Goal: Task Accomplishment & Management: Use online tool/utility

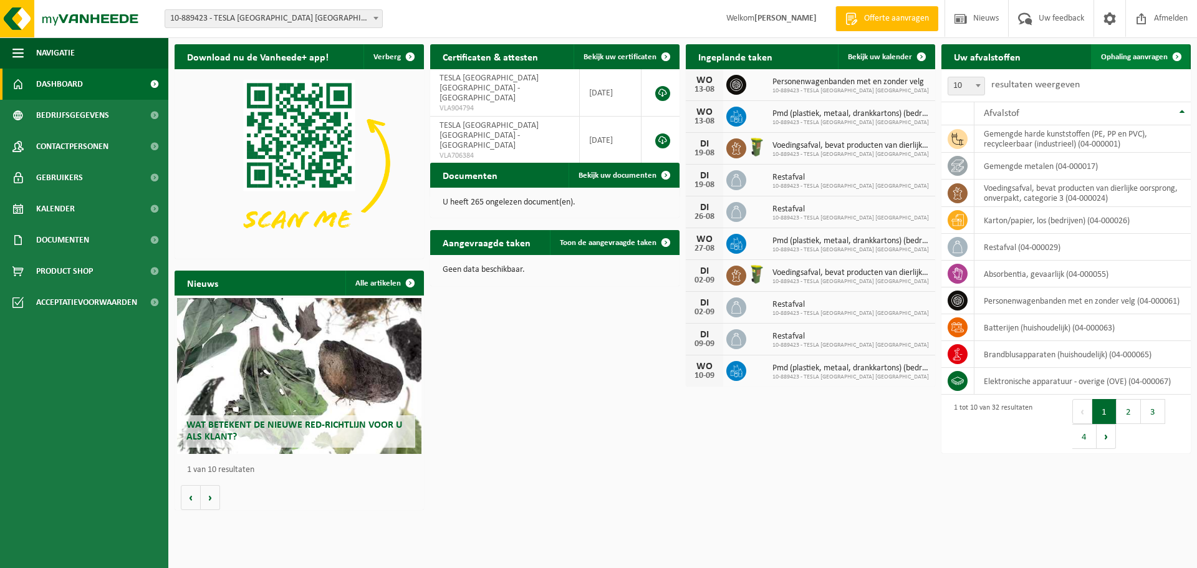
click at [1135, 54] on span "Ophaling aanvragen" at bounding box center [1134, 57] width 67 height 8
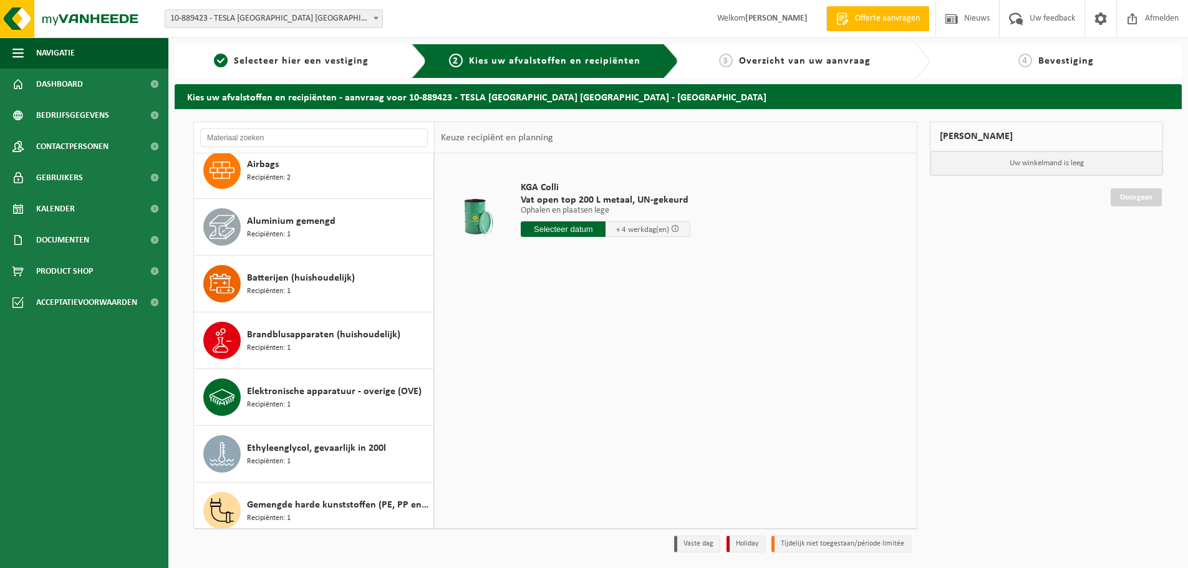
click at [324, 232] on div "Aluminium gemengd Recipiënten: 1" at bounding box center [338, 226] width 183 height 37
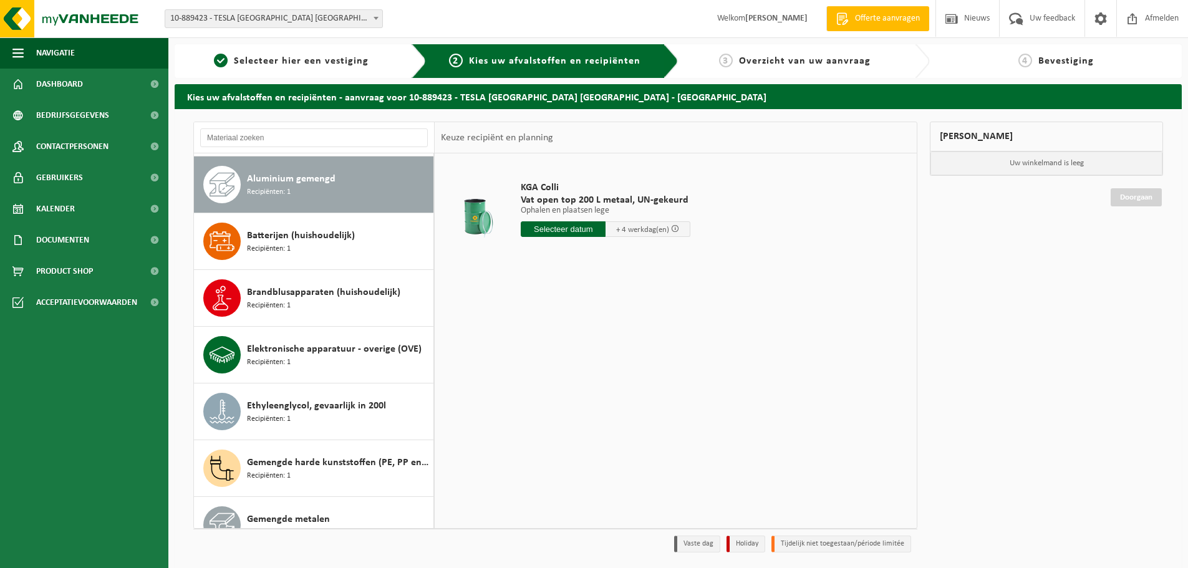
scroll to position [170, 0]
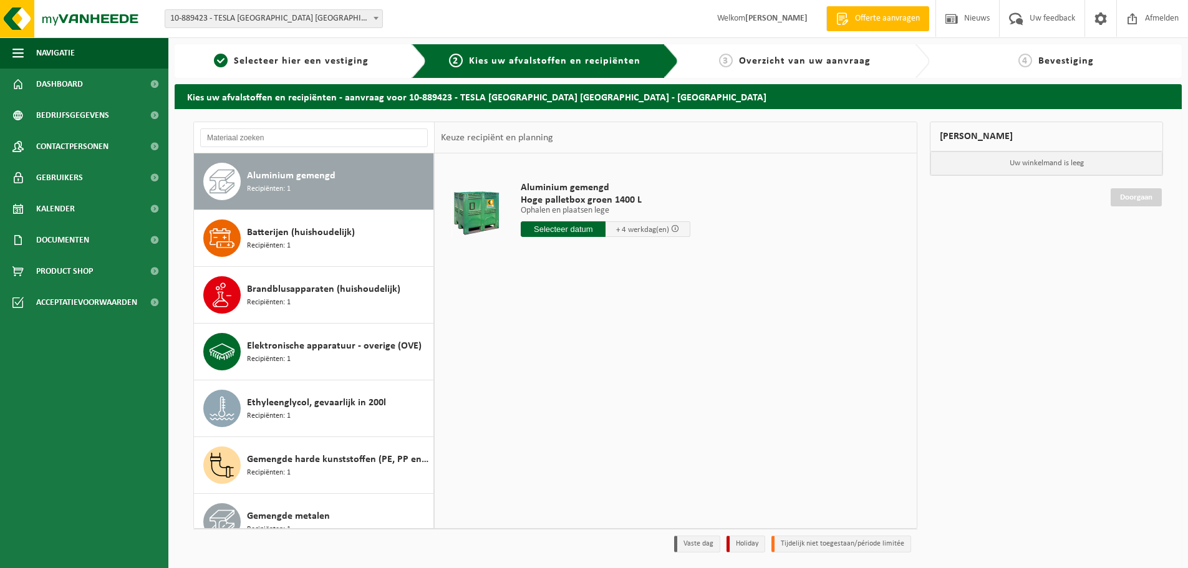
click at [570, 229] on input "text" at bounding box center [563, 229] width 85 height 16
click at [539, 359] on div "18" at bounding box center [532, 360] width 22 height 20
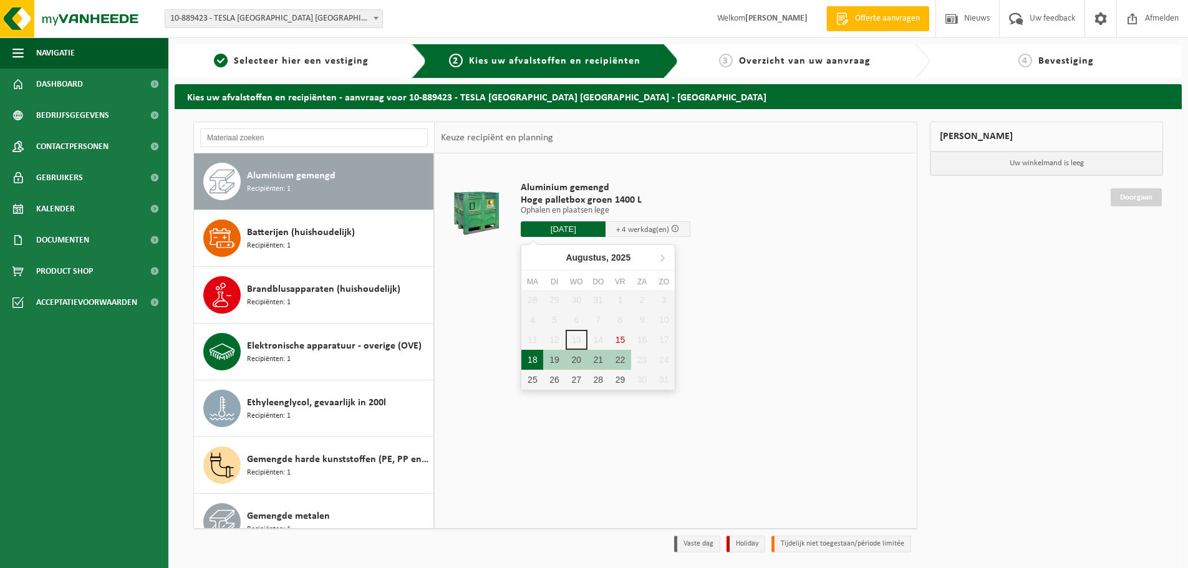
type input "Van 2025-08-18"
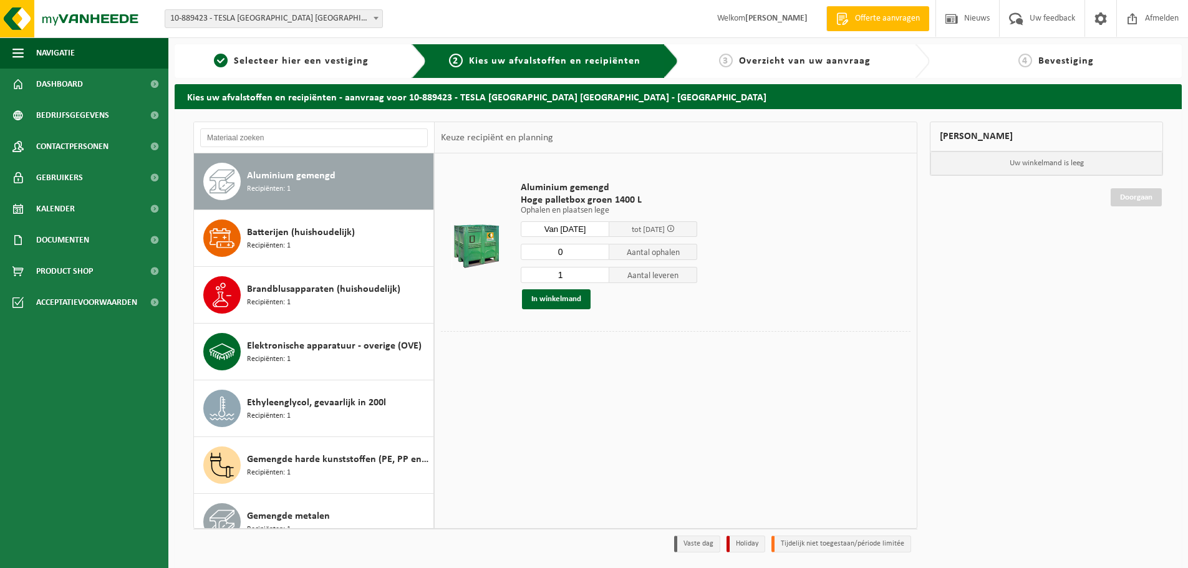
type input "0"
click at [598, 254] on input "0" at bounding box center [565, 252] width 89 height 16
click at [551, 301] on button "In winkelmand" at bounding box center [556, 299] width 69 height 20
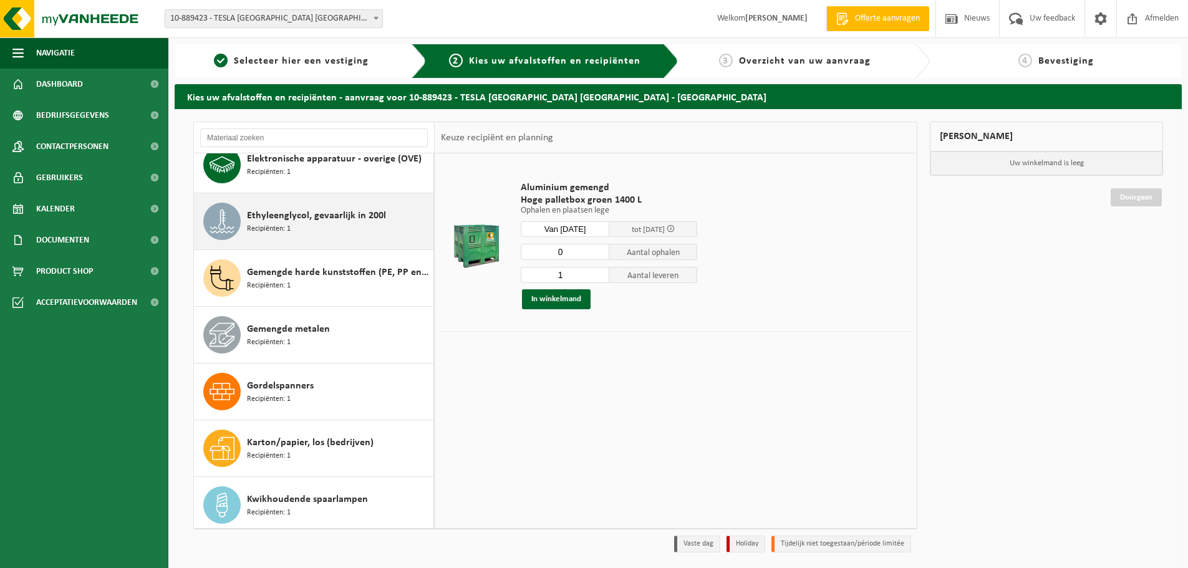
click at [336, 330] on div "Gemengde metalen Recipiënten: 1" at bounding box center [338, 334] width 183 height 37
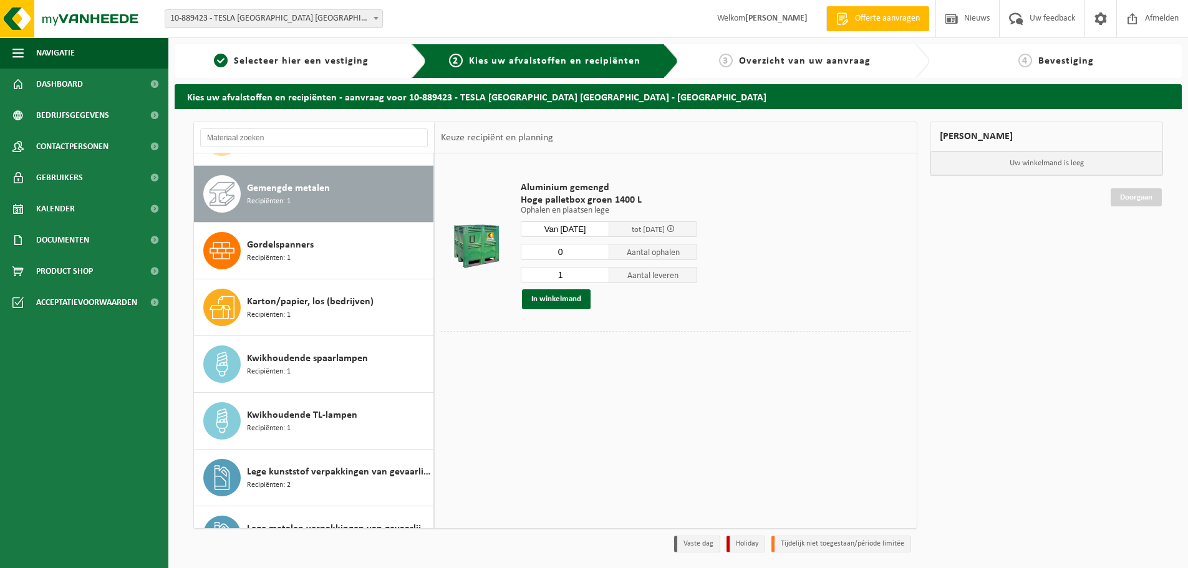
scroll to position [511, 0]
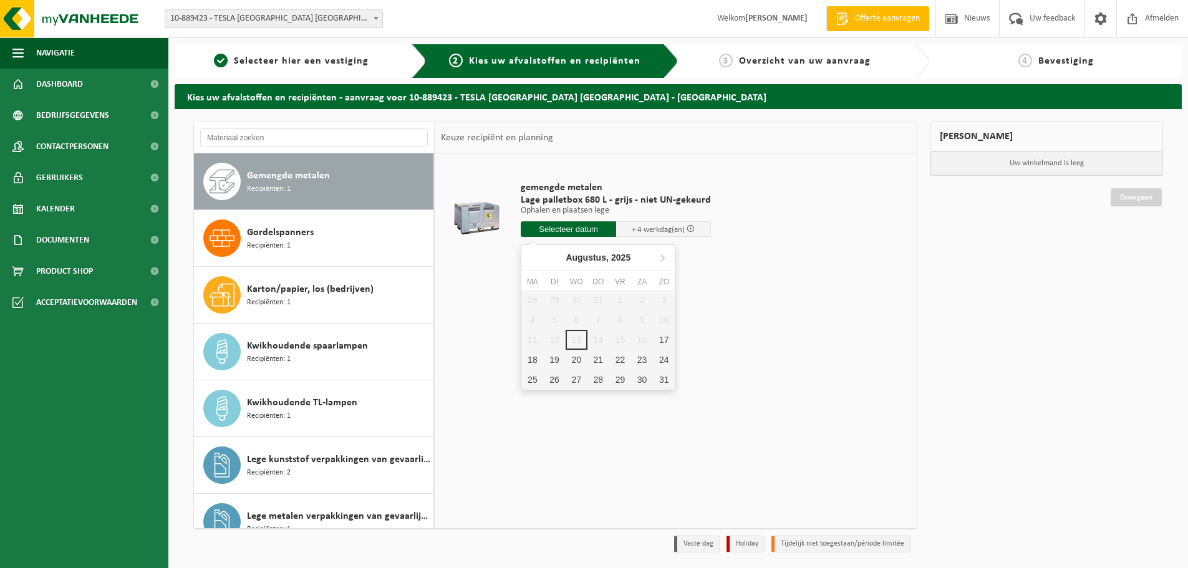
click at [557, 231] on input "text" at bounding box center [568, 229] width 95 height 16
click at [534, 361] on div "18" at bounding box center [532, 360] width 22 height 20
type input "Van 2025-08-18"
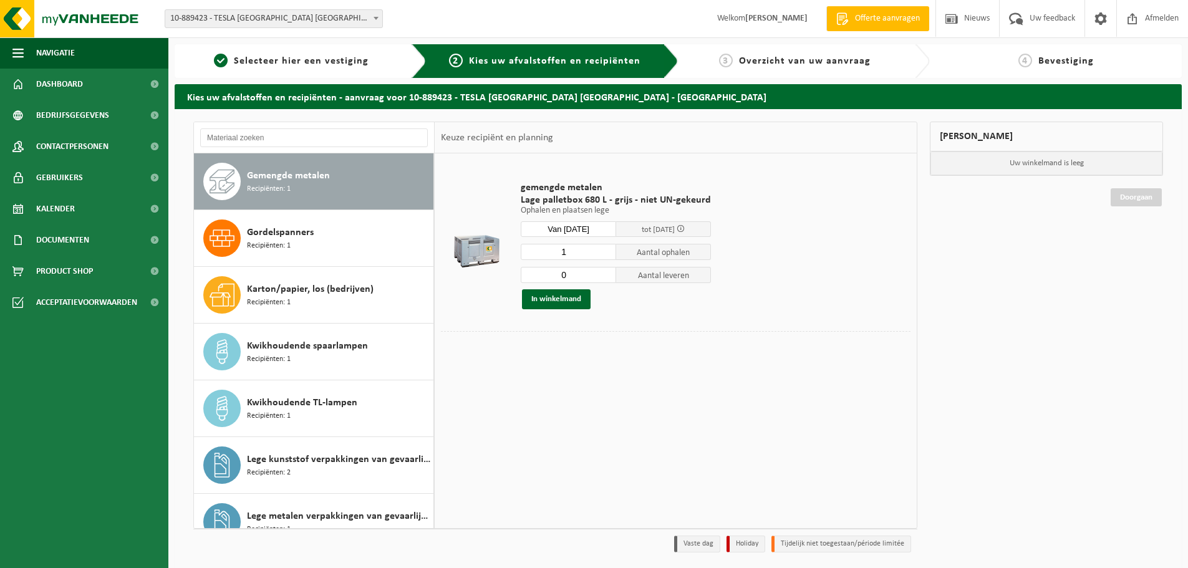
type input "0"
click at [602, 278] on input "0" at bounding box center [568, 275] width 95 height 16
click at [544, 298] on button "In winkelmand" at bounding box center [556, 299] width 69 height 20
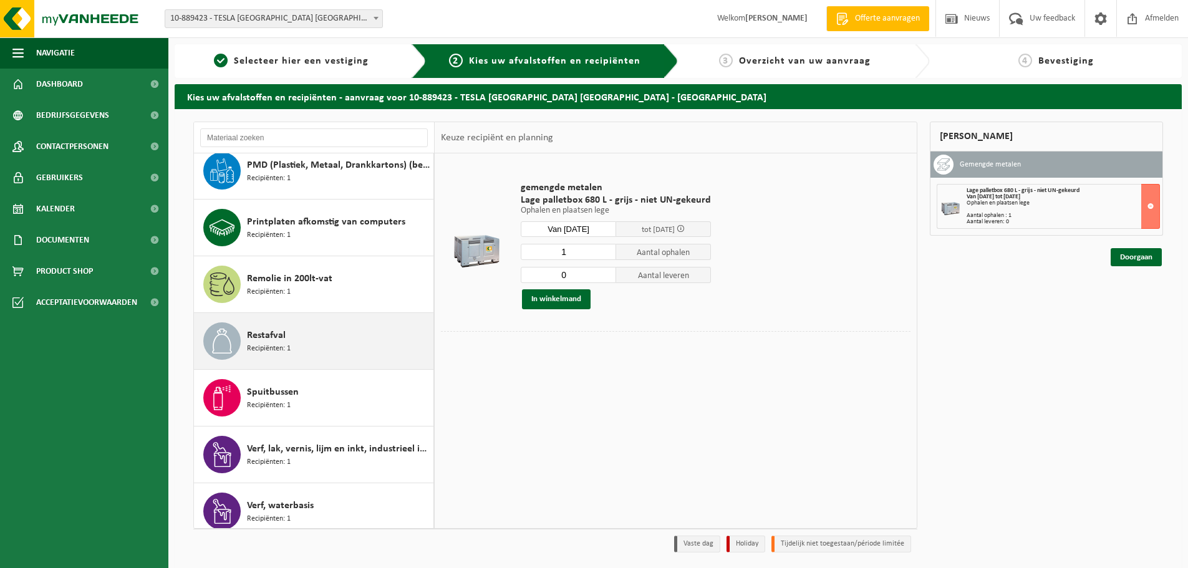
scroll to position [1321, 0]
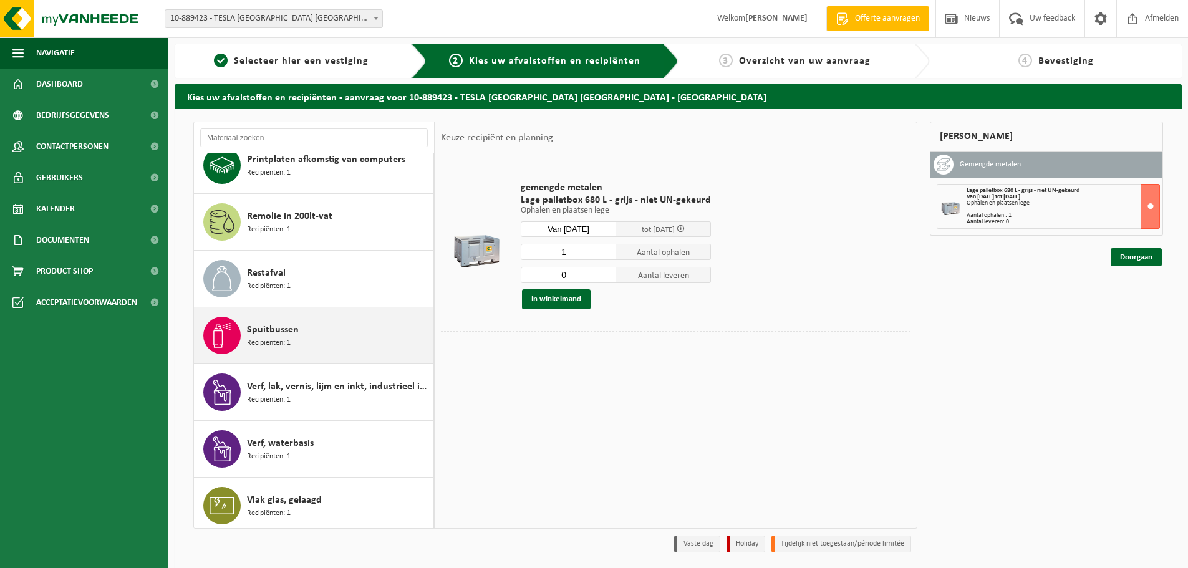
click at [355, 332] on div "Spuitbussen Recipiënten: 1" at bounding box center [338, 335] width 183 height 37
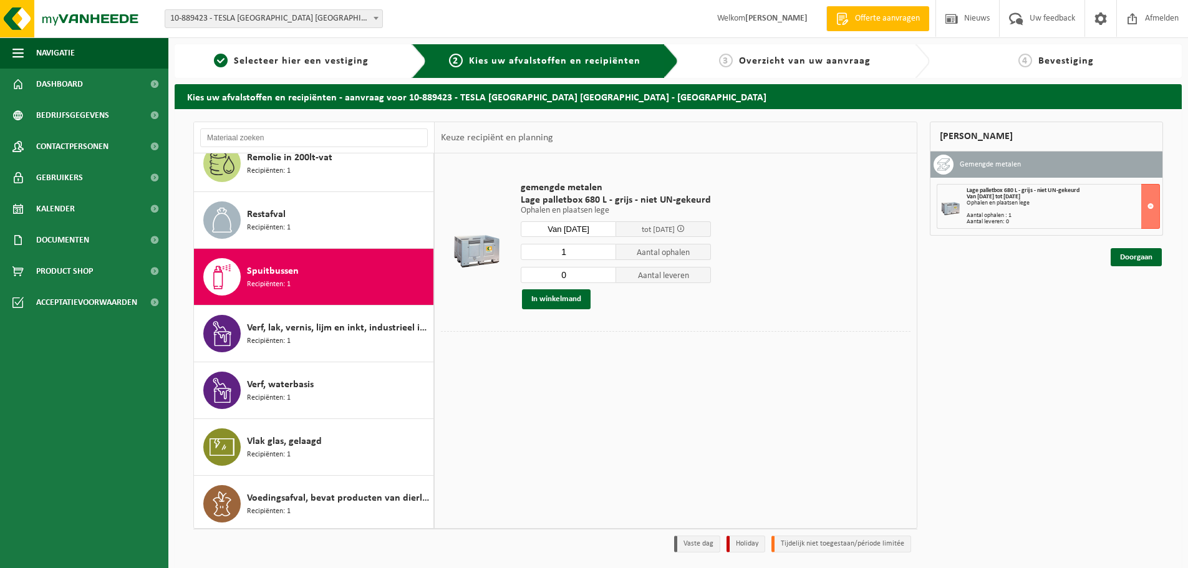
scroll to position [1383, 0]
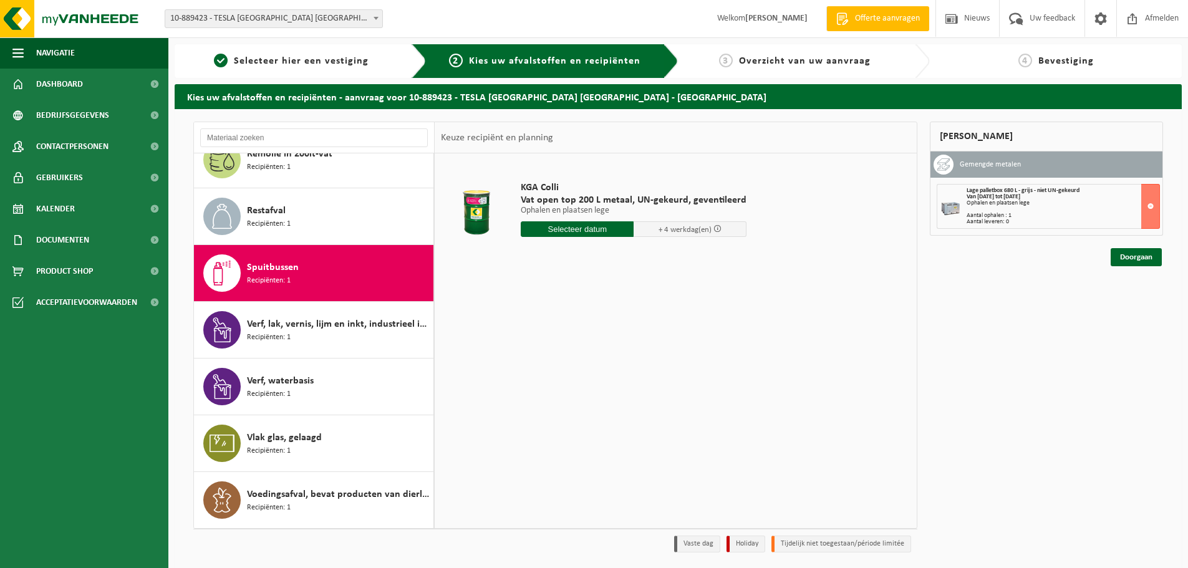
click at [561, 233] on input "text" at bounding box center [577, 229] width 113 height 16
click at [532, 358] on div "18" at bounding box center [532, 360] width 22 height 20
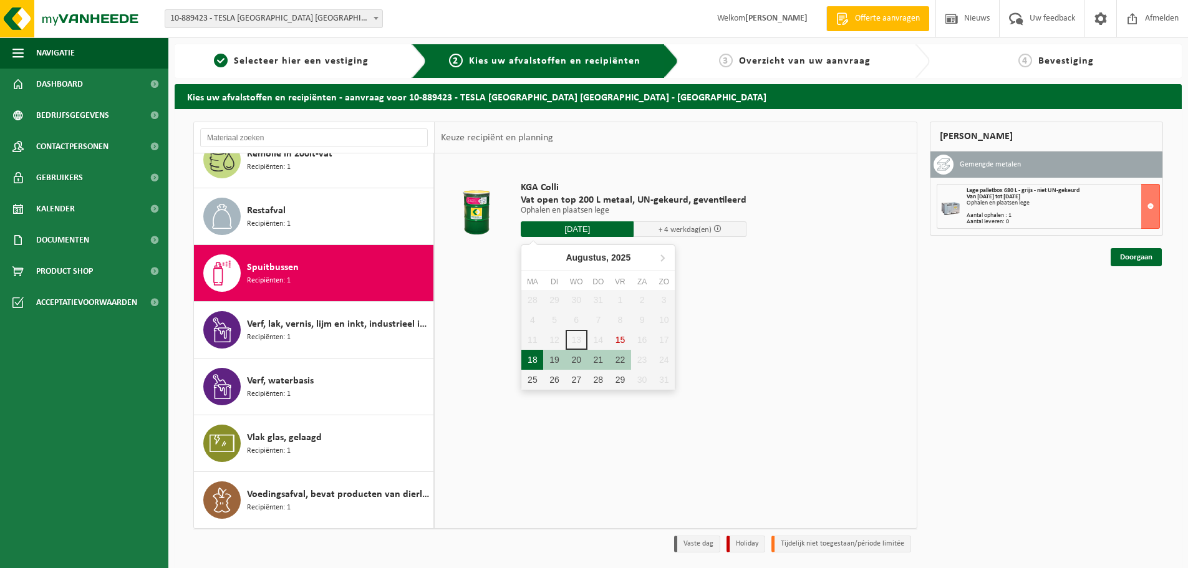
type input "Van 2025-08-18"
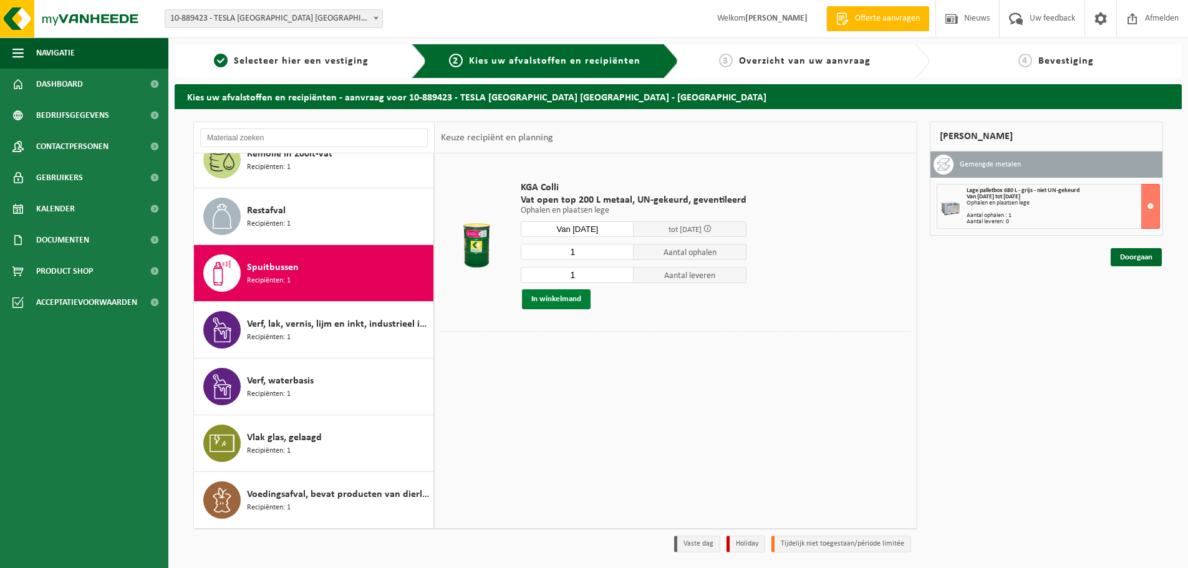
click at [562, 302] on button "In winkelmand" at bounding box center [556, 299] width 69 height 20
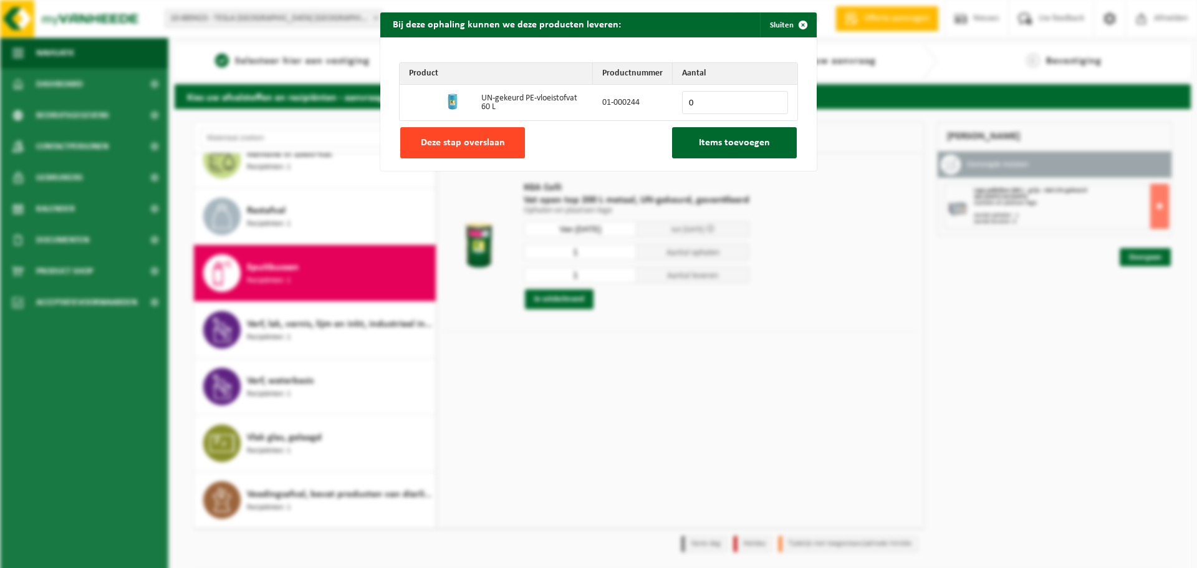
click at [455, 143] on span "Deze stap overslaan" at bounding box center [463, 143] width 84 height 10
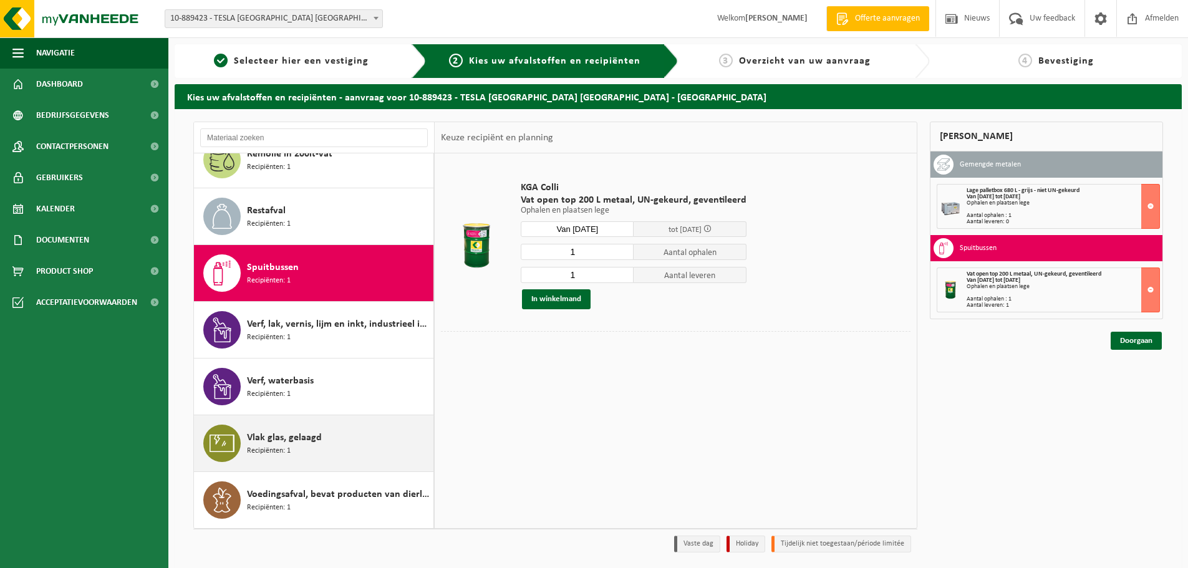
click at [293, 443] on span "Vlak glas, gelaagd" at bounding box center [284, 437] width 75 height 15
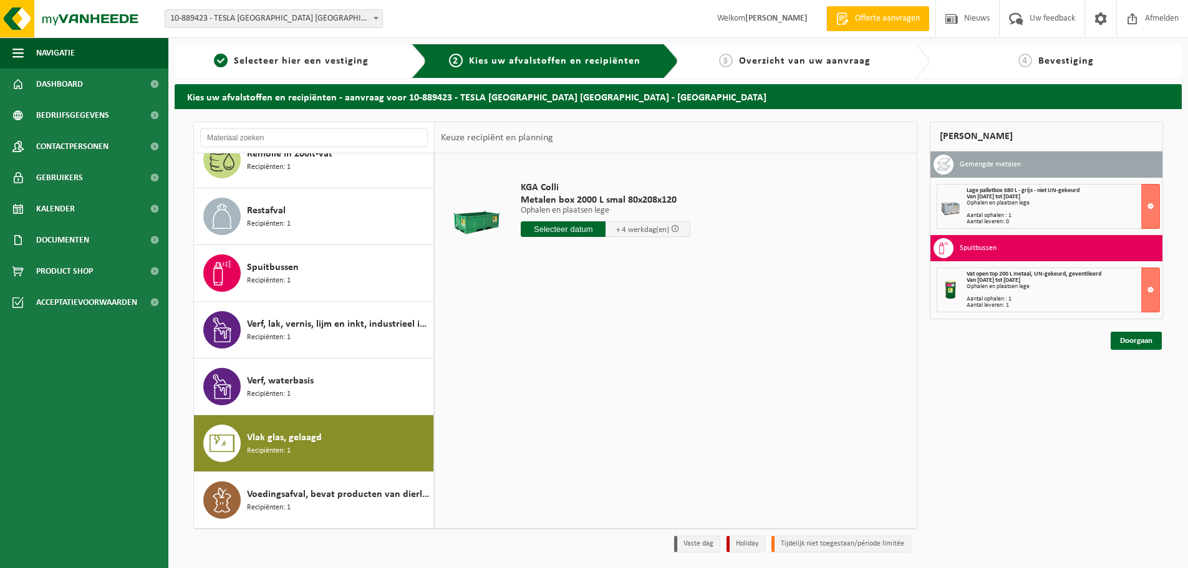
click at [548, 231] on input "text" at bounding box center [563, 229] width 85 height 16
click at [534, 360] on div "18" at bounding box center [532, 360] width 22 height 20
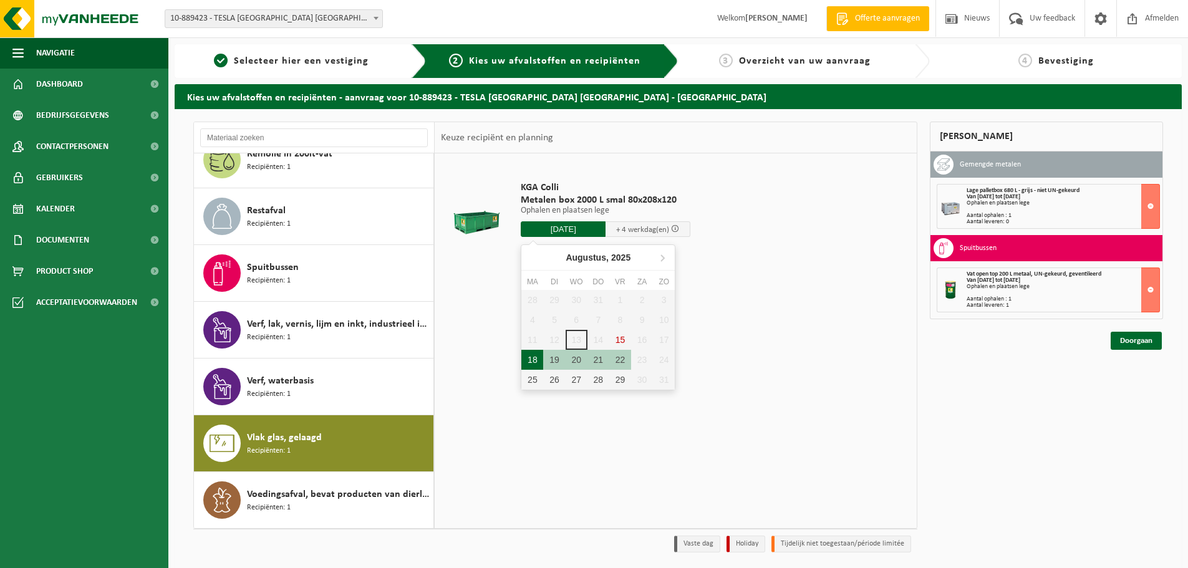
type input "Van 2025-08-18"
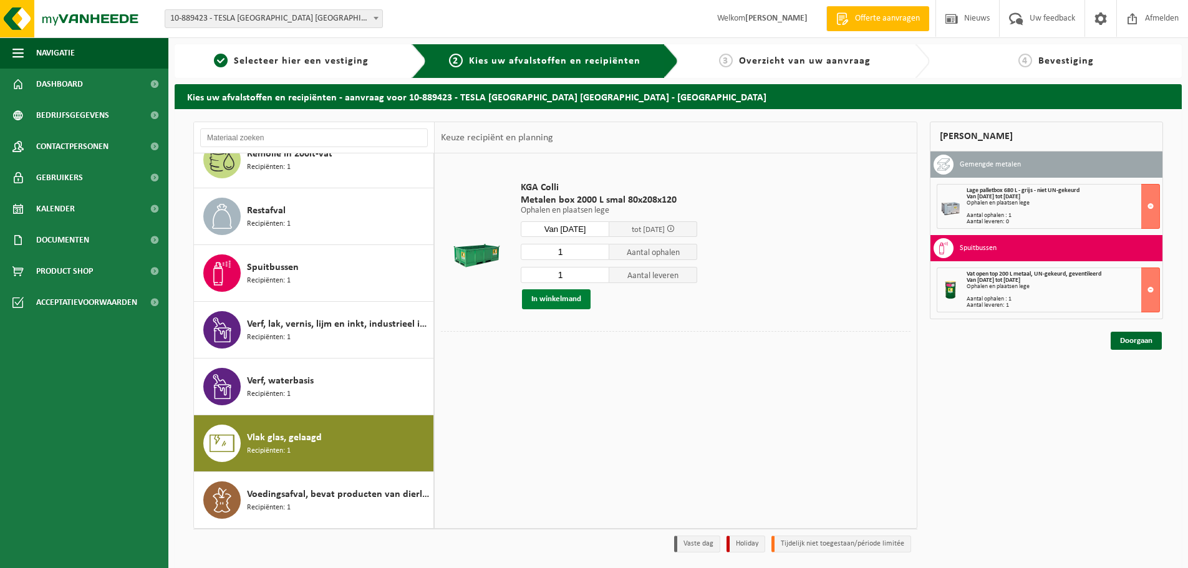
click at [550, 299] on button "In winkelmand" at bounding box center [556, 299] width 69 height 20
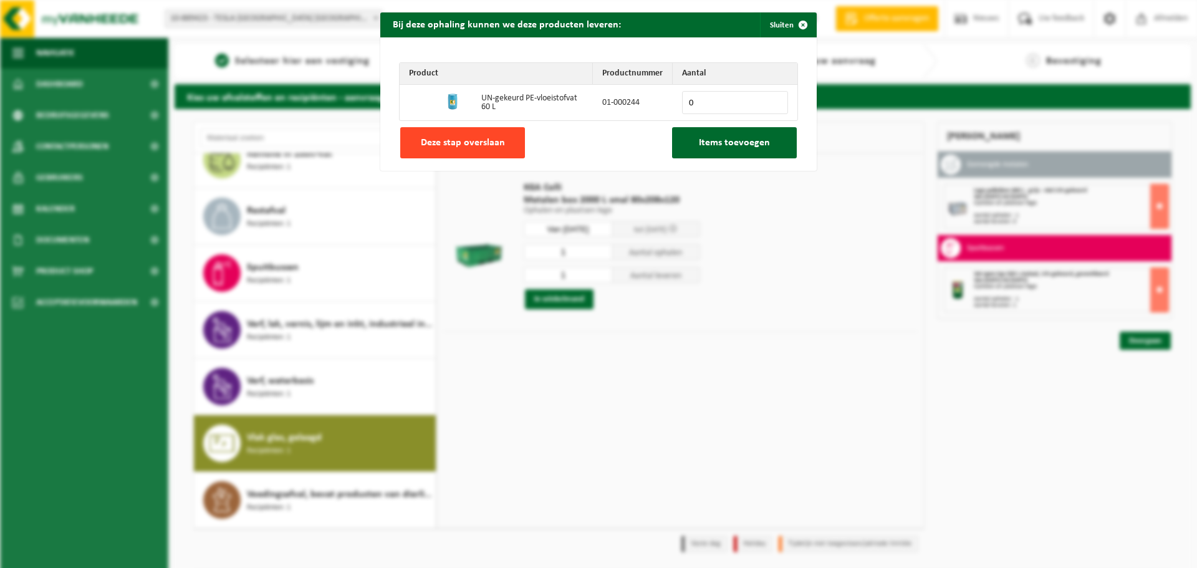
click at [492, 138] on span "Deze stap overslaan" at bounding box center [463, 143] width 84 height 10
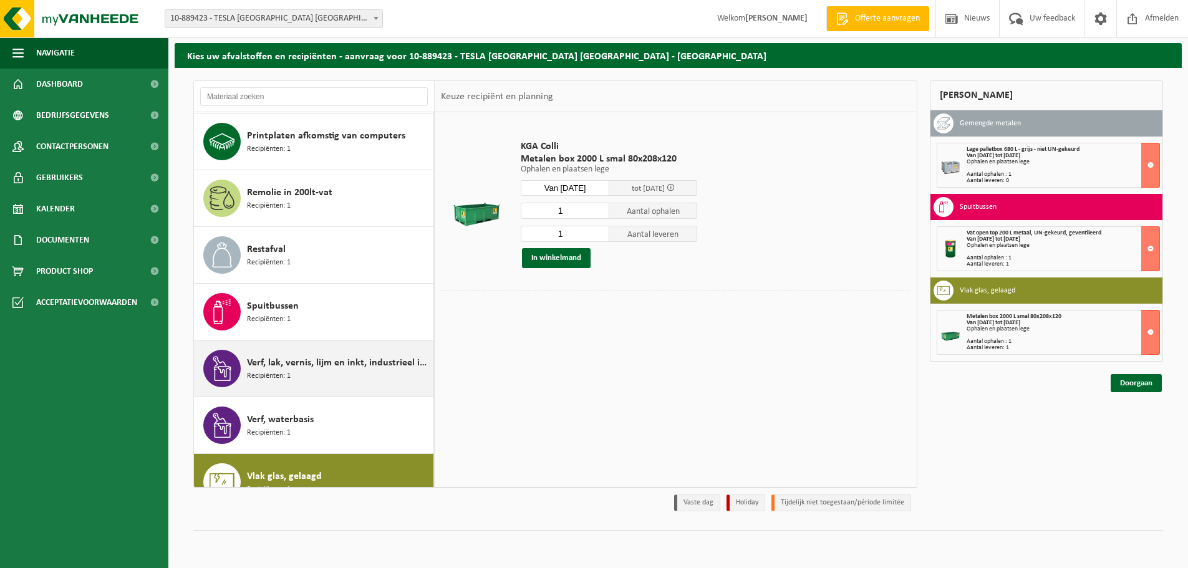
scroll to position [1134, 0]
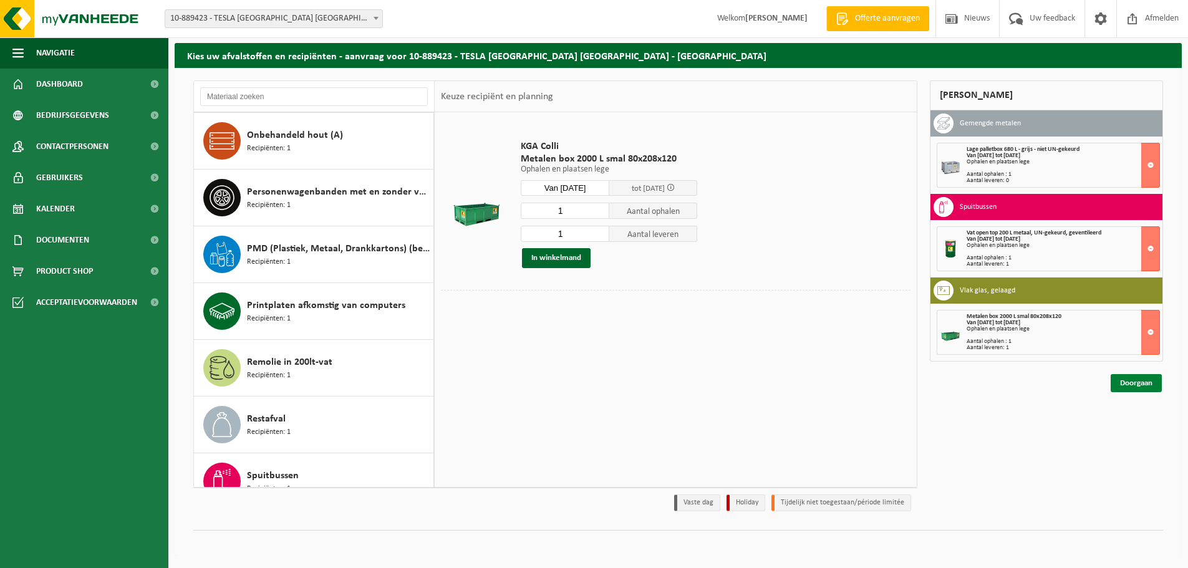
click at [1140, 381] on link "Doorgaan" at bounding box center [1135, 383] width 51 height 18
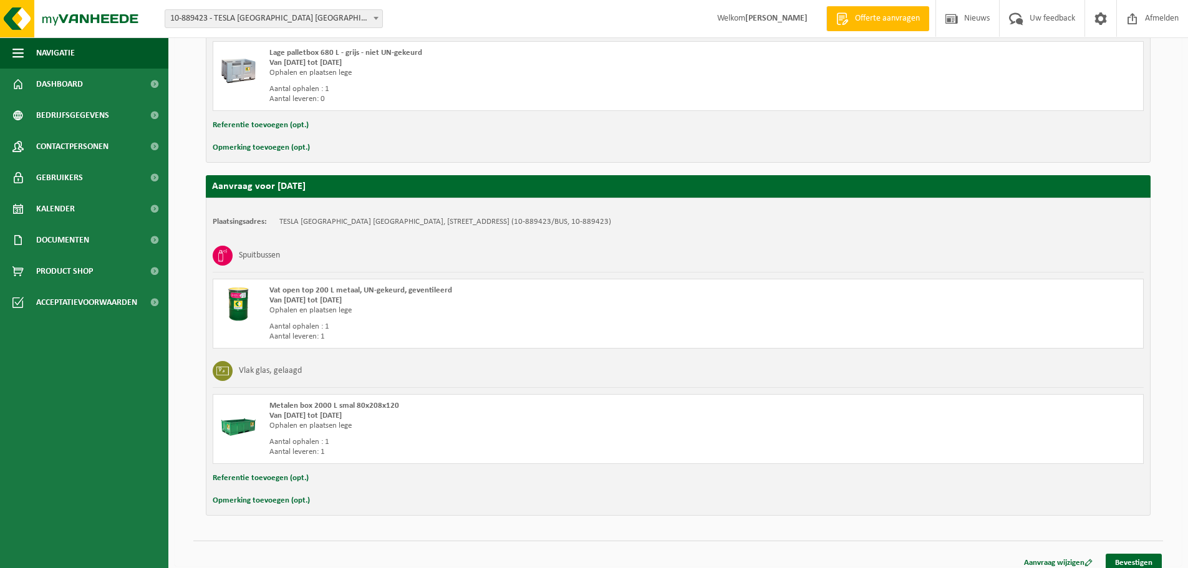
scroll to position [330, 0]
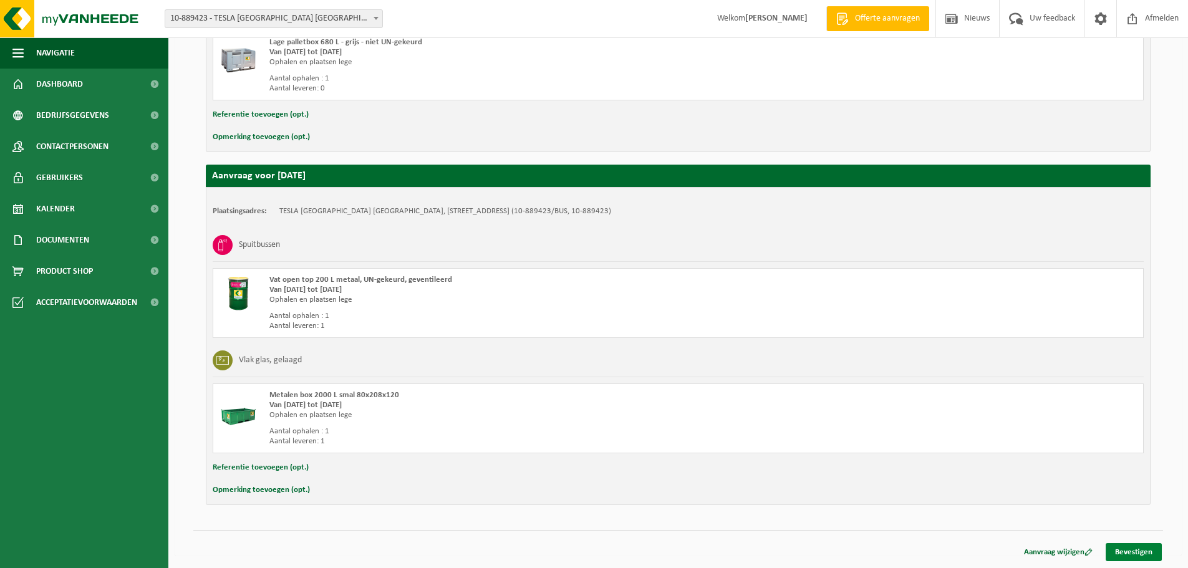
click at [1131, 549] on link "Bevestigen" at bounding box center [1133, 552] width 56 height 18
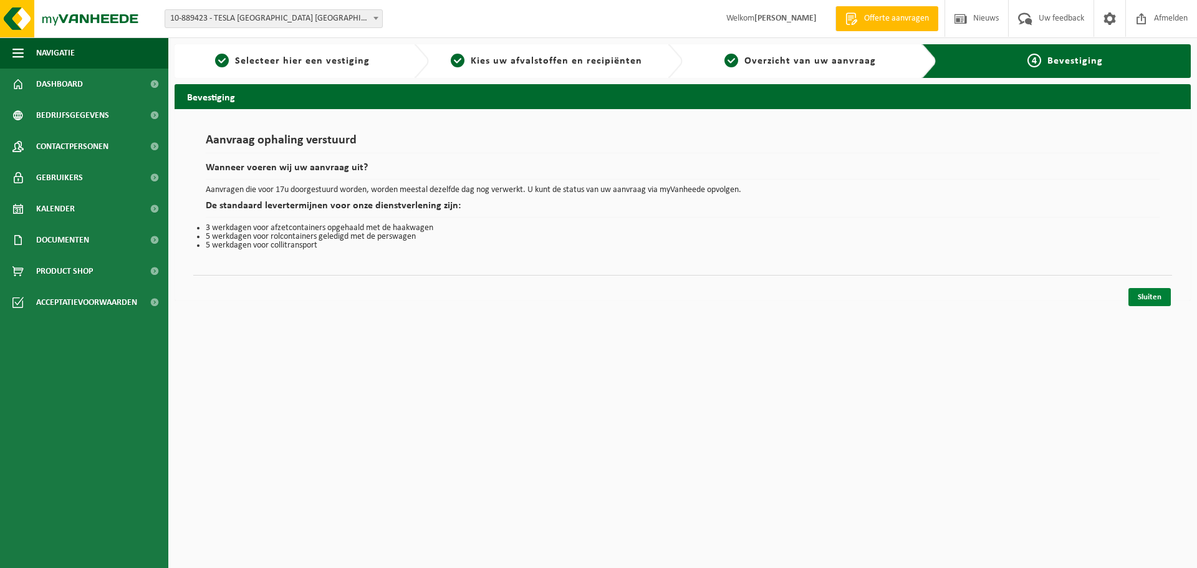
click at [1154, 296] on link "Sluiten" at bounding box center [1149, 297] width 42 height 18
